Goal: Find specific page/section

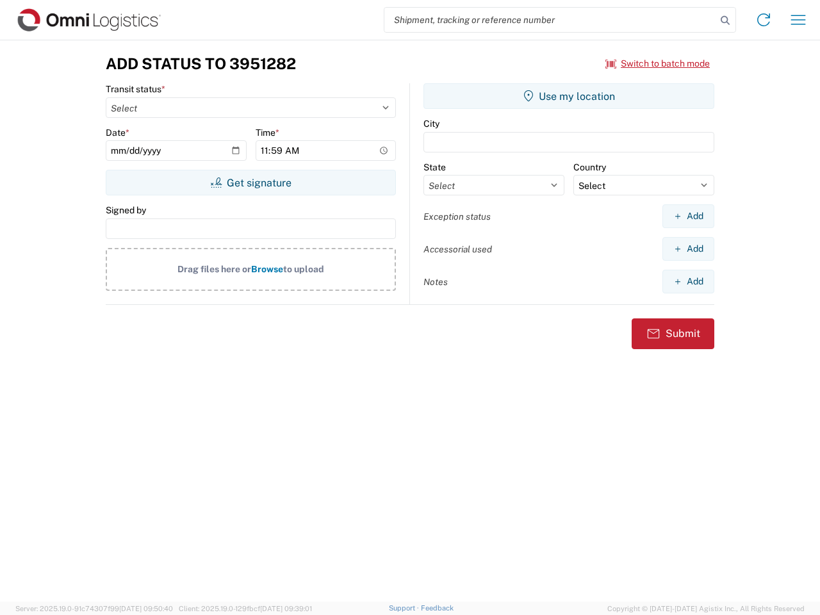
click at [550, 20] on input "search" at bounding box center [550, 20] width 332 height 24
click at [725, 21] on icon at bounding box center [725, 21] width 18 height 18
click at [764, 20] on icon at bounding box center [763, 20] width 21 height 21
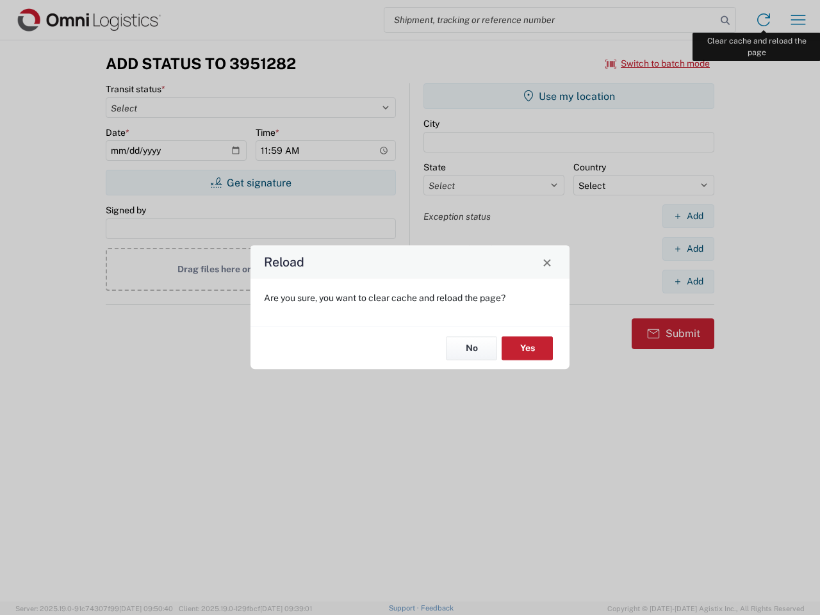
click at [798, 20] on div "Reload Are you sure, you want to clear cache and reload the page? No Yes" at bounding box center [410, 307] width 820 height 615
click at [658, 63] on div "Reload Are you sure, you want to clear cache and reload the page? No Yes" at bounding box center [410, 307] width 820 height 615
click at [251, 183] on div "Reload Are you sure, you want to clear cache and reload the page? No Yes" at bounding box center [410, 307] width 820 height 615
click at [569, 96] on div "Reload Are you sure, you want to clear cache and reload the page? No Yes" at bounding box center [410, 307] width 820 height 615
click at [688, 216] on div "Reload Are you sure, you want to clear cache and reload the page? No Yes" at bounding box center [410, 307] width 820 height 615
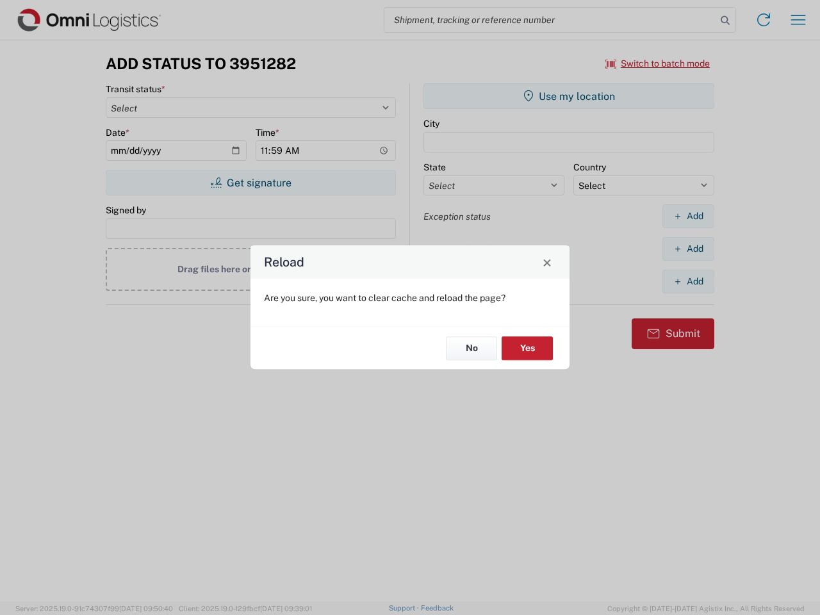
click at [688, 249] on div "Reload Are you sure, you want to clear cache and reload the page? No Yes" at bounding box center [410, 307] width 820 height 615
click at [688, 281] on div "Reload Are you sure, you want to clear cache and reload the page? No Yes" at bounding box center [410, 307] width 820 height 615
